Goal: Task Accomplishment & Management: Complete application form

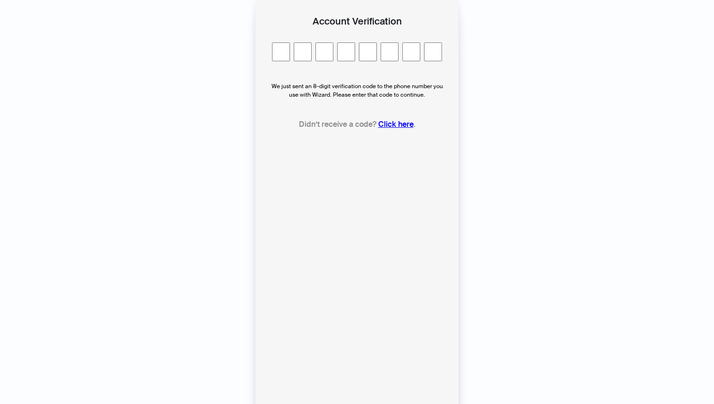
type input "*"
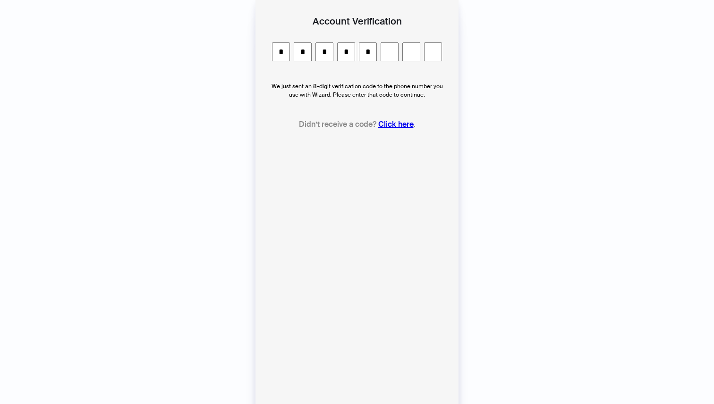
type input "*"
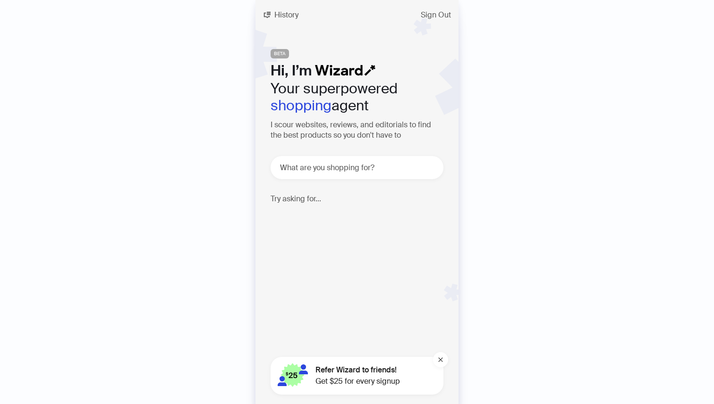
scroll to position [2055, 0]
